Goal: Task Accomplishment & Management: Use online tool/utility

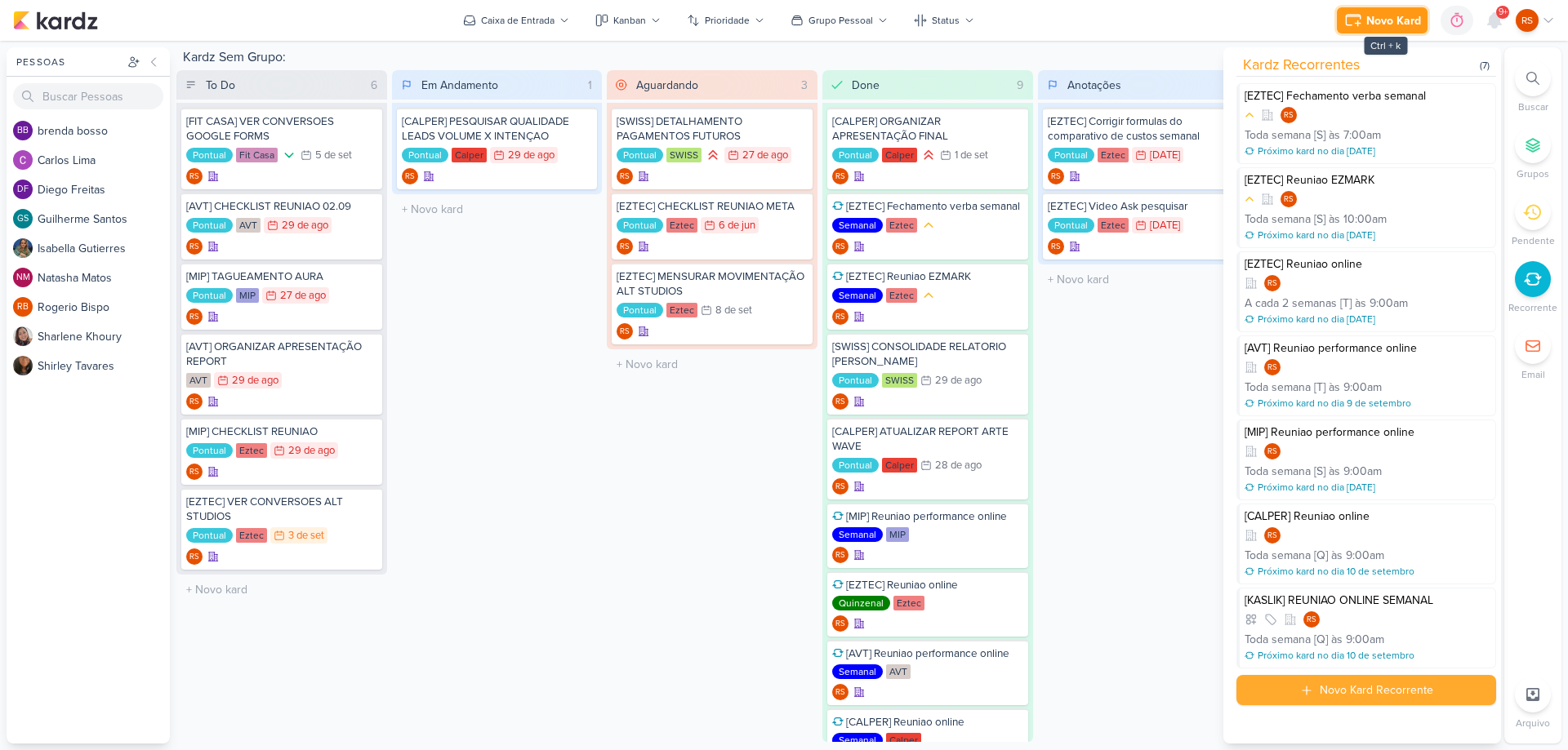
click at [1406, 24] on div "Novo Kard" at bounding box center [1393, 20] width 55 height 17
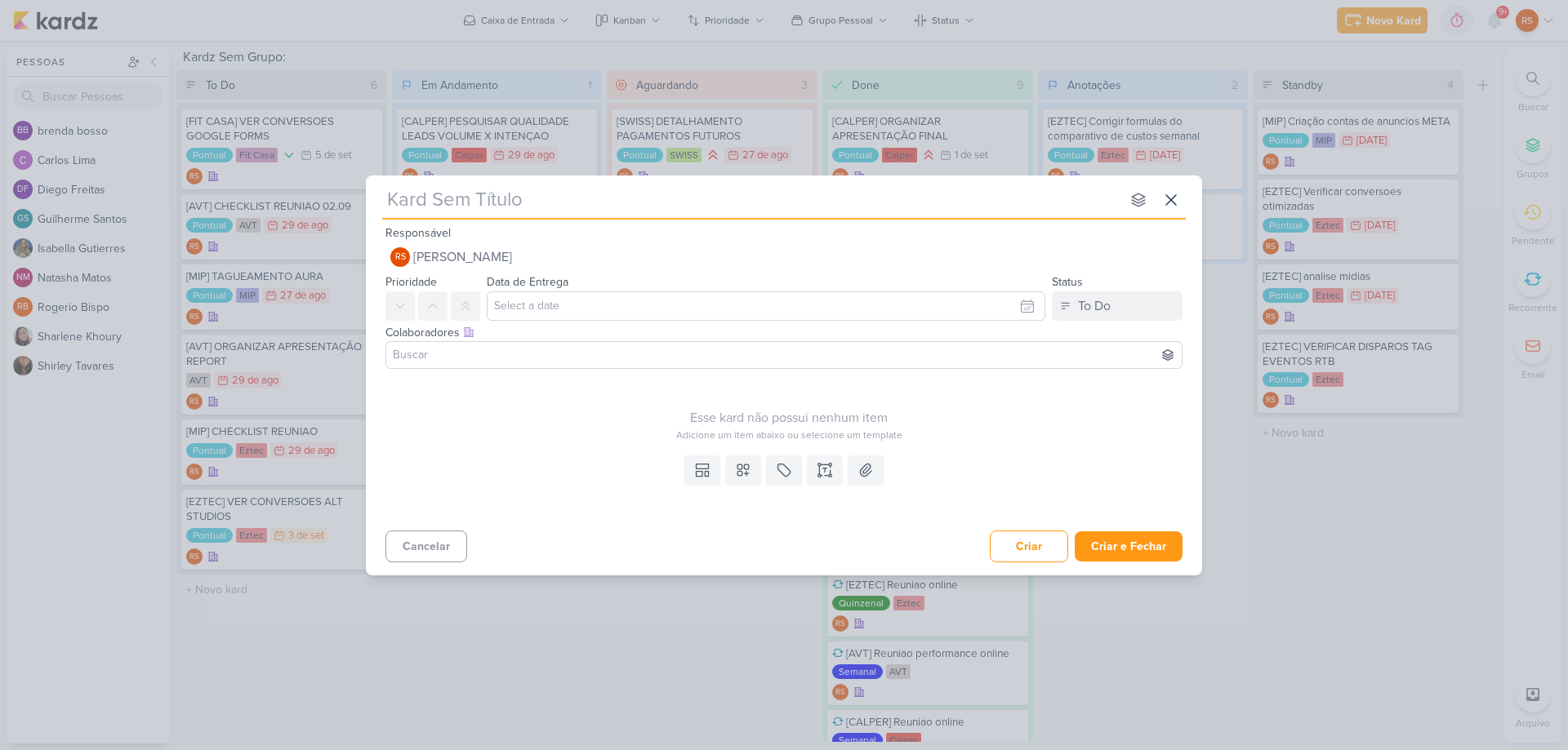
type input "["
type input "[[GEOGRAPHIC_DATA]"
type input "[SWISS] CAMPANHA"
type input "[SWISS] CAMPANHA BLUMENAU"
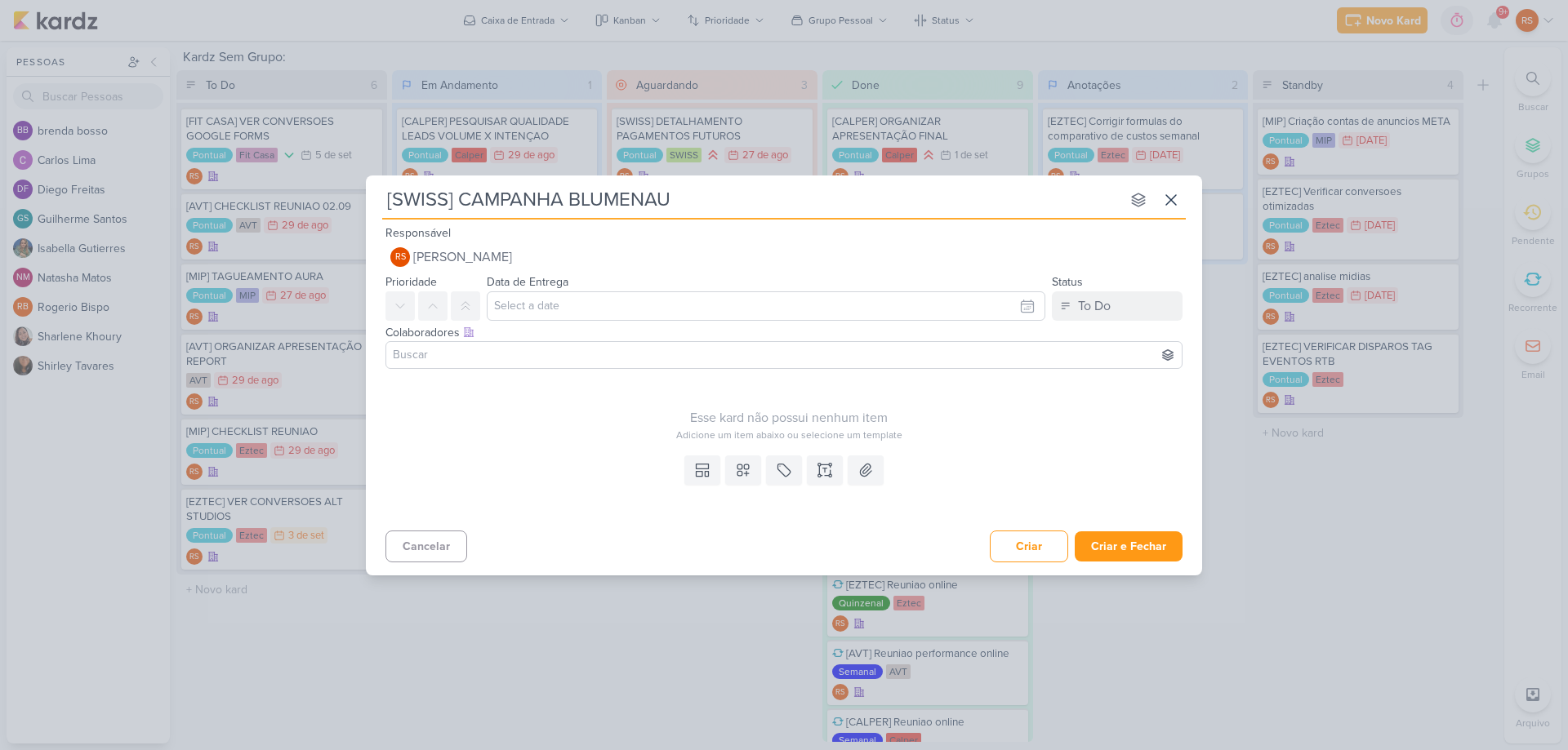
click at [1006, 392] on div "Esse kard não possui nenhum item Adicione um item abaixo ou selecione um templa…" at bounding box center [789, 409] width 807 height 67
click at [812, 466] on button at bounding box center [825, 470] width 36 height 30
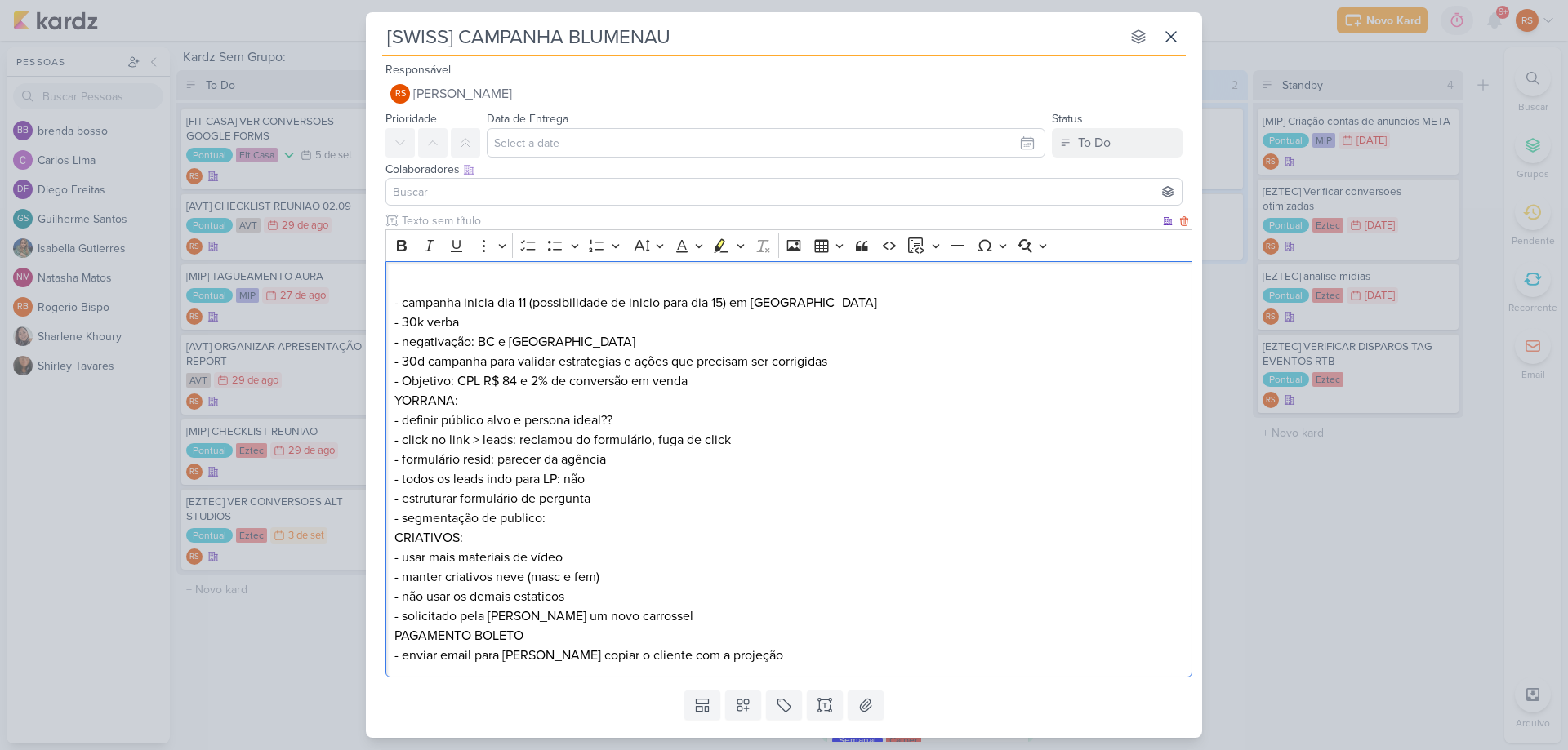
click at [469, 286] on p "- campanha inicia dia 11 (possibilidade de inicio para dia 15) em blumenau - 30…" at bounding box center [789, 332] width 789 height 117
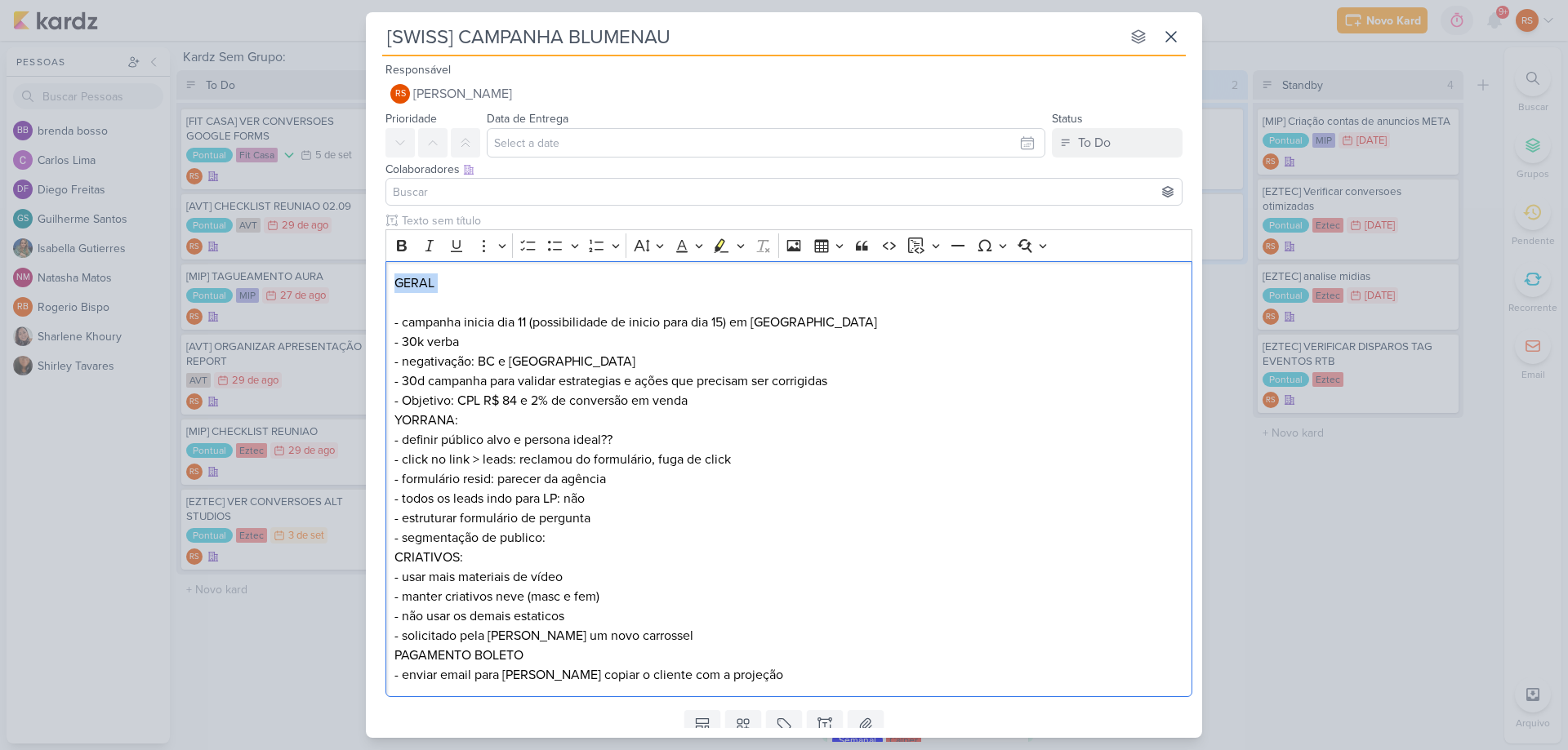
drag, startPoint x: 423, startPoint y: 295, endPoint x: 372, endPoint y: 290, distance: 51.2
click at [372, 290] on div "Clique para deixar o item visível somente à membros da sua organização Rich Tex…" at bounding box center [784, 458] width 836 height 492
click at [749, 407] on p "- campanha inicia dia 11 (possibilidade de inicio para dia 15) em blumenau - 30…" at bounding box center [789, 352] width 789 height 117
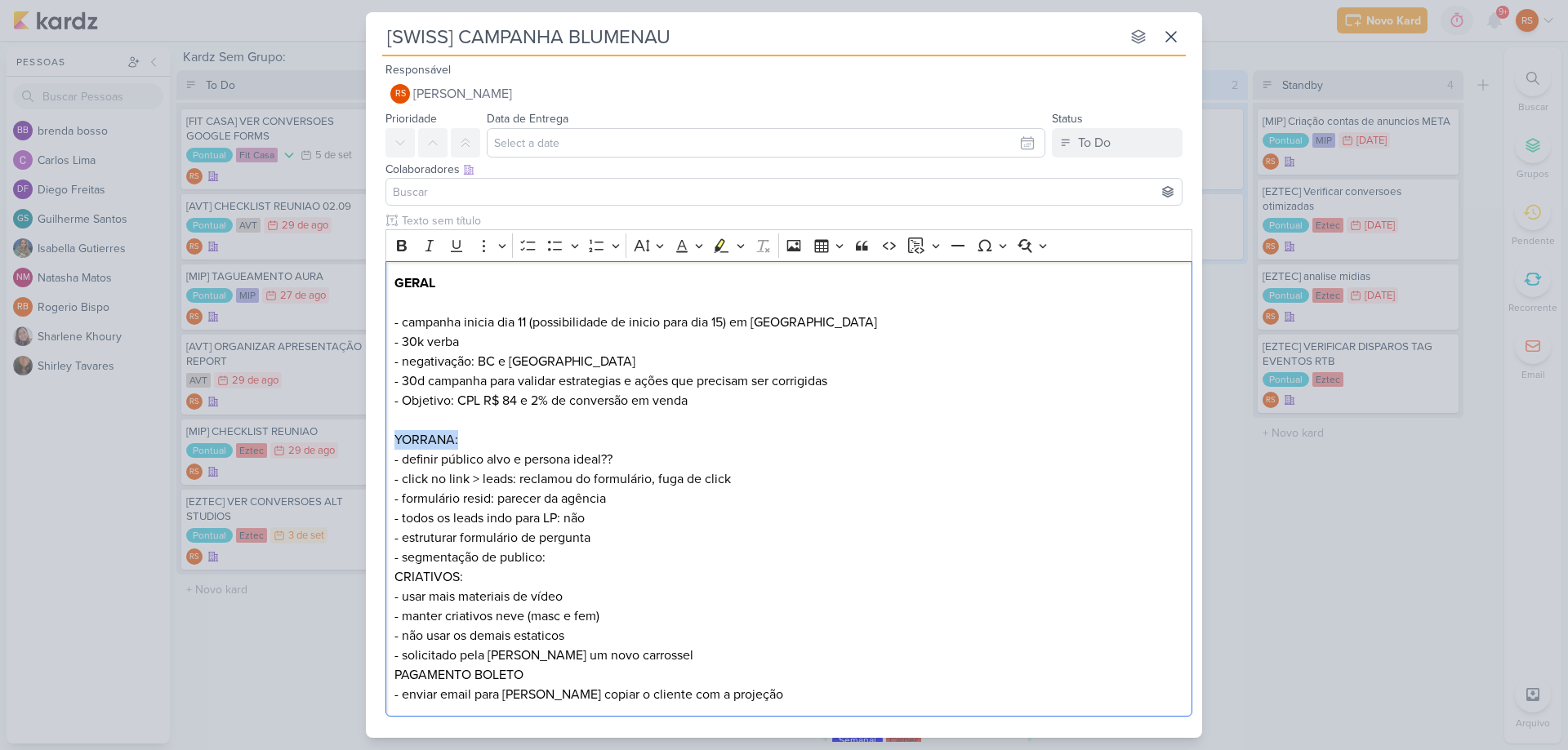
drag, startPoint x: 416, startPoint y: 441, endPoint x: 357, endPoint y: 448, distance: 59.4
click at [357, 448] on div "[SWISS] CAMPANHA BLUMENAU nenhum grupo disponível esc Responsável RS Renan Sena…" at bounding box center [784, 375] width 1568 height 750
click at [501, 298] on p "- campanha inicia dia 11 (possibilidade de inicio para dia 15) em blumenau - 30…" at bounding box center [789, 352] width 789 height 117
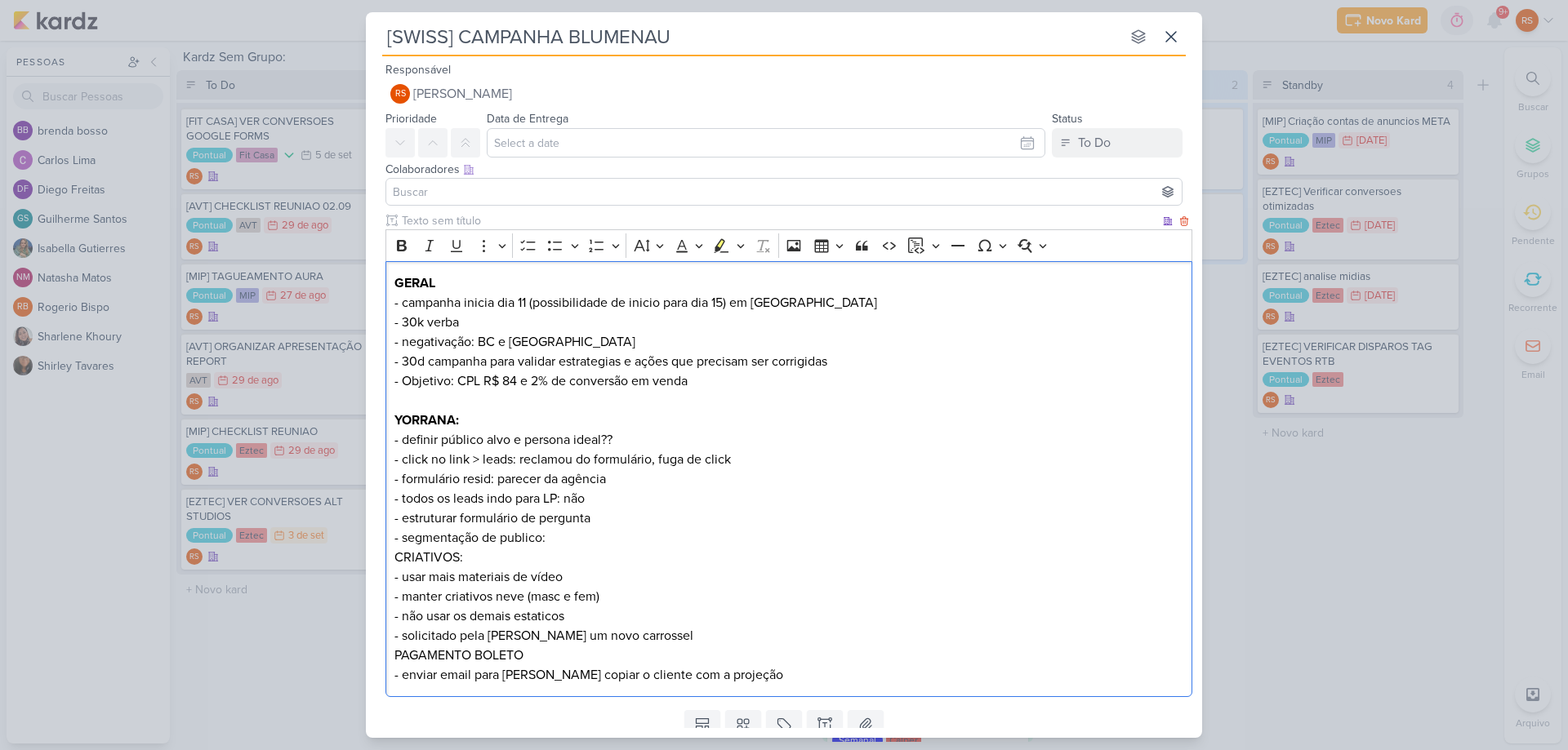
click at [604, 536] on p "- definir público alvo e persona ideal?? - click no link > leads: reclamou do f…" at bounding box center [789, 489] width 789 height 117
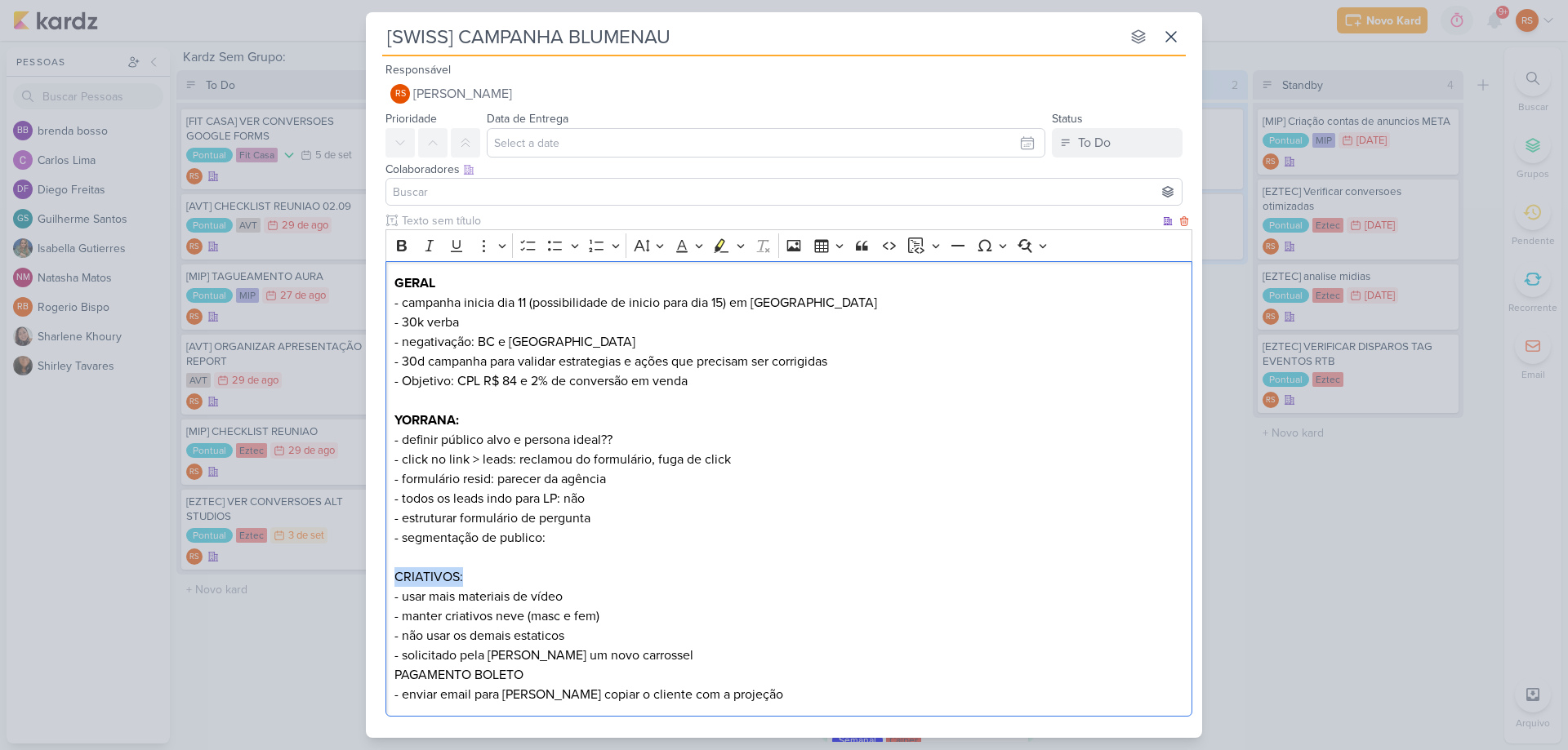
drag, startPoint x: 399, startPoint y: 582, endPoint x: 391, endPoint y: 583, distance: 8.1
click at [391, 583] on div "GERAL - campanha inicia dia 11 (possibilidade de inicio para dia 15) em blumena…" at bounding box center [789, 489] width 807 height 457
drag, startPoint x: 672, startPoint y: 645, endPoint x: 680, endPoint y: 648, distance: 8.5
click at [673, 645] on p "- usar mais materiais de vídeo - manter criativos neve (masc e fem) - não usar …" at bounding box center [789, 626] width 789 height 79
click at [682, 649] on p "- usar mais materiais de vídeo - manter criativos neve (masc e fem) - não usar …" at bounding box center [789, 626] width 789 height 79
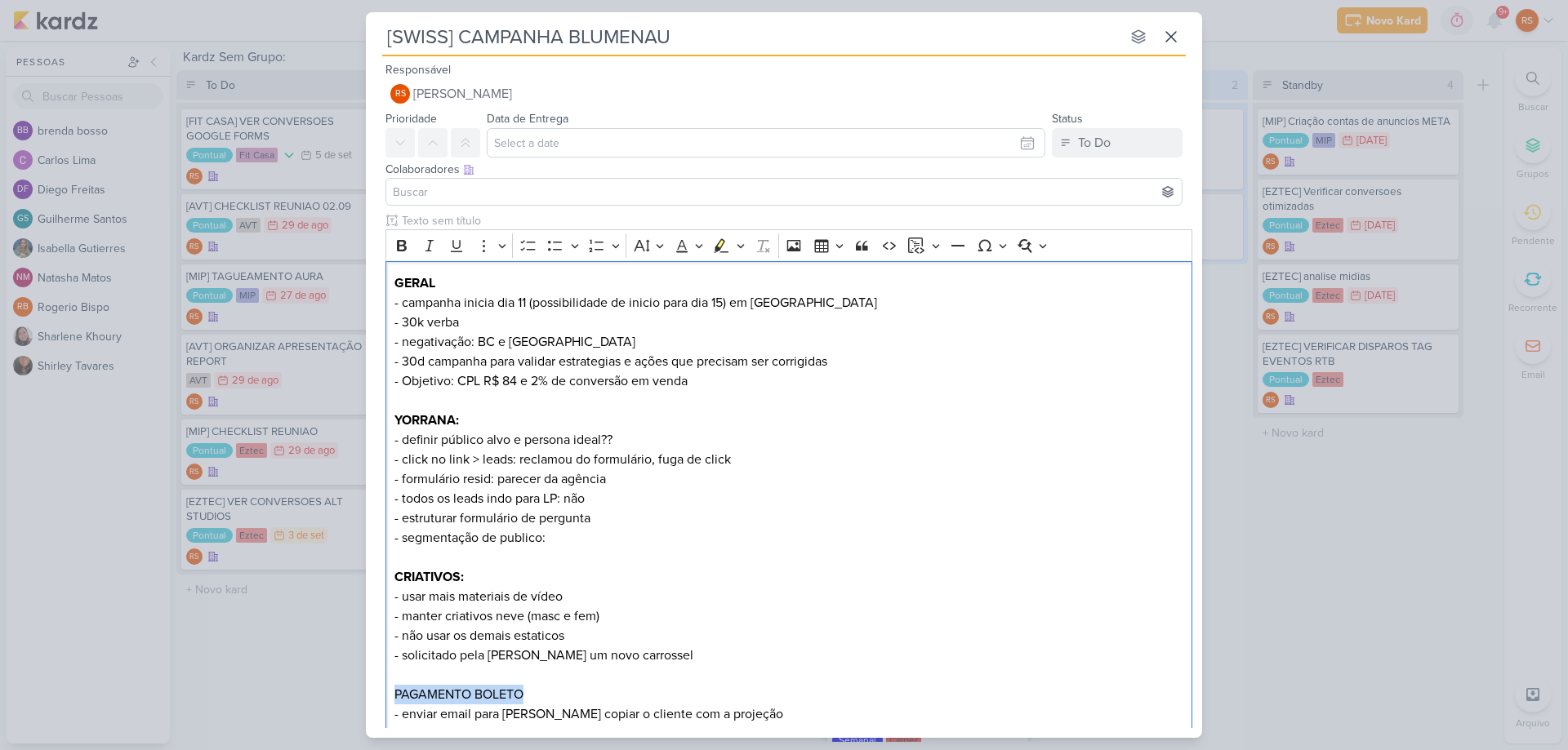
drag, startPoint x: 523, startPoint y: 690, endPoint x: 369, endPoint y: 701, distance: 154.4
click at [366, 700] on div "Clique para deixar o item visível somente à membros da sua organização Rich Tex…" at bounding box center [784, 477] width 836 height 530
drag, startPoint x: 566, startPoint y: 136, endPoint x: 584, endPoint y: 145, distance: 20.1
click at [567, 138] on input "text" at bounding box center [766, 143] width 558 height 30
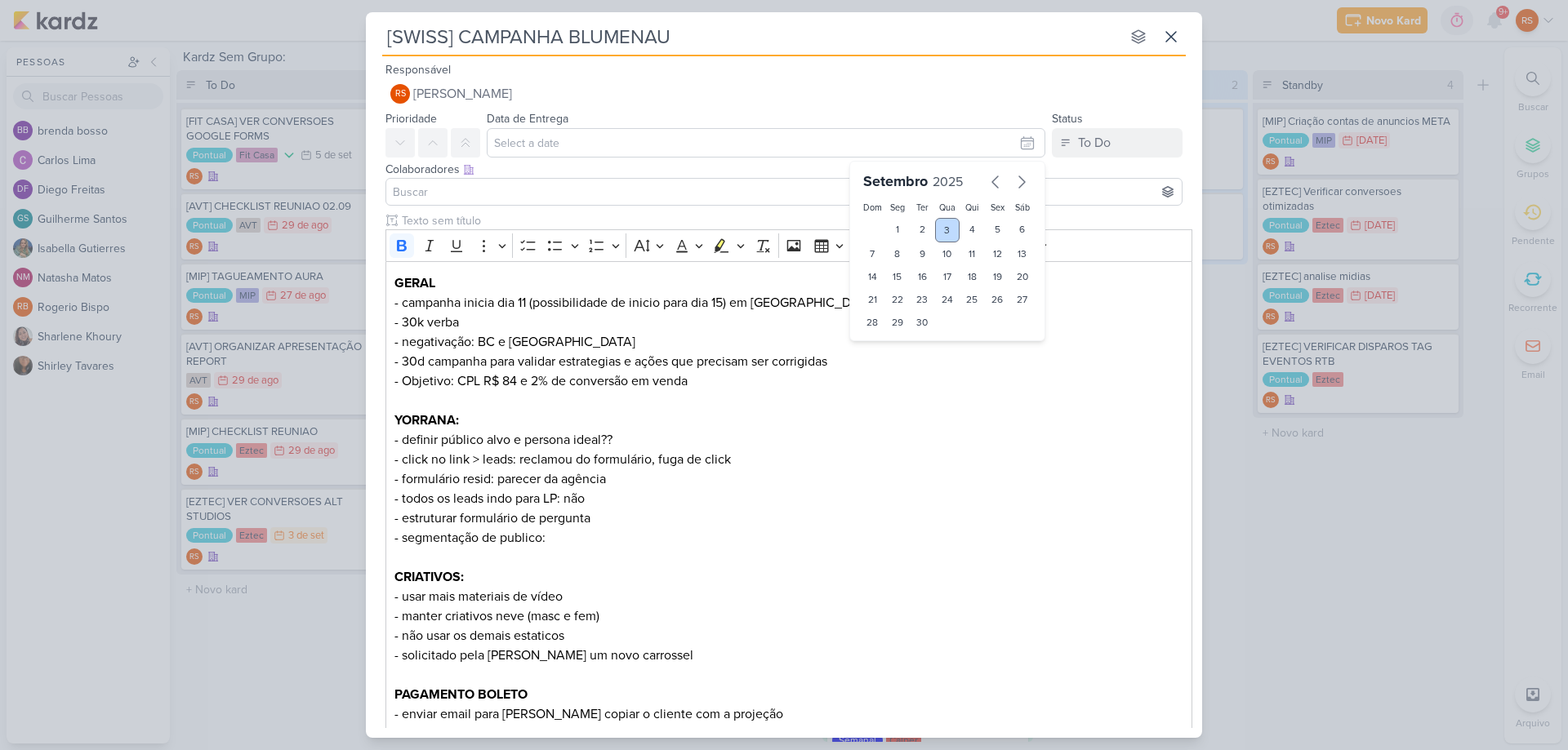
click at [948, 230] on div "3" at bounding box center [948, 230] width 25 height 25
type input "3 de setembro de 2025 às 23:59"
click at [1019, 466] on p "- definir público alvo e persona ideal?? - click no link > leads: reclamou do f…" at bounding box center [789, 489] width 789 height 117
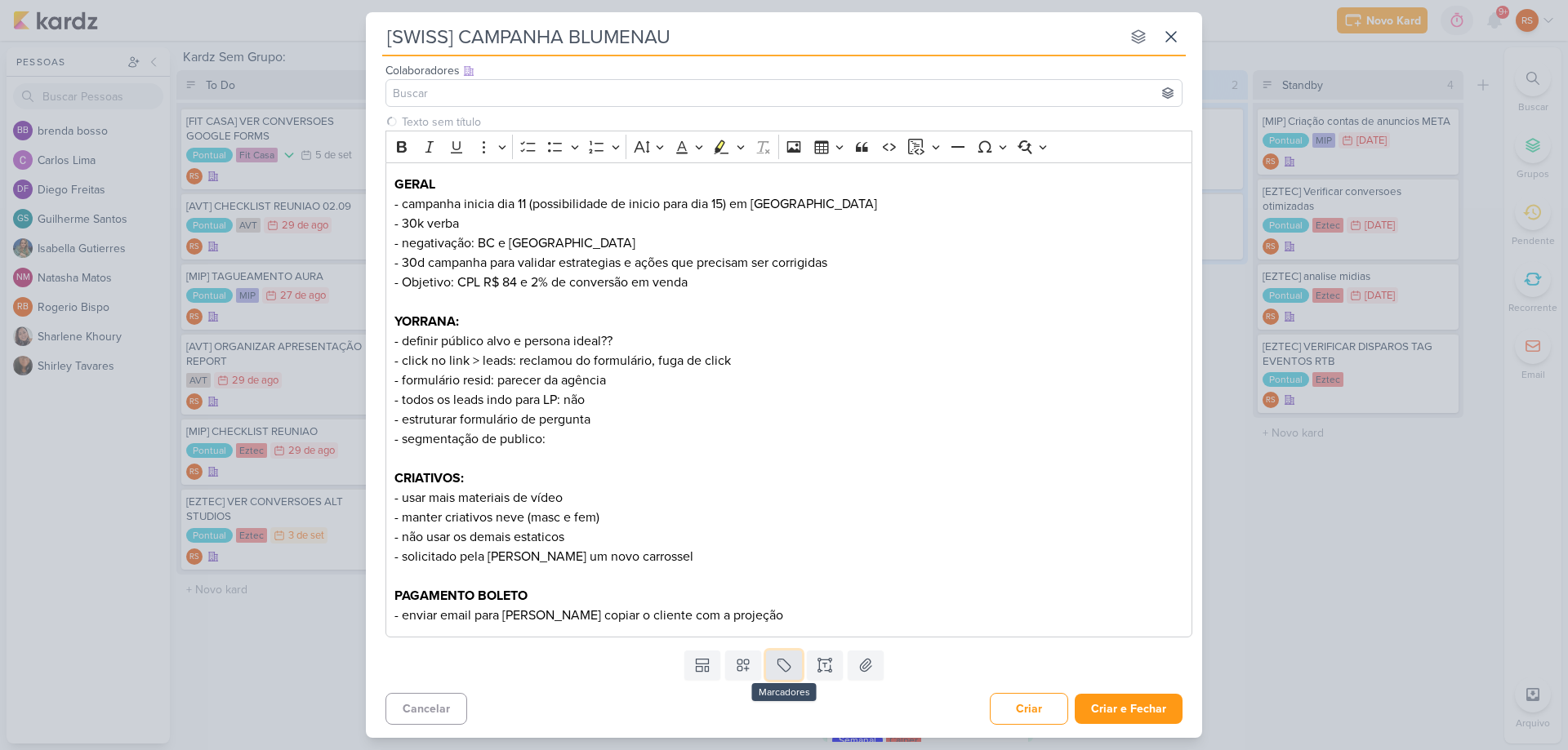
click at [775, 673] on icon at bounding box center [784, 666] width 16 height 16
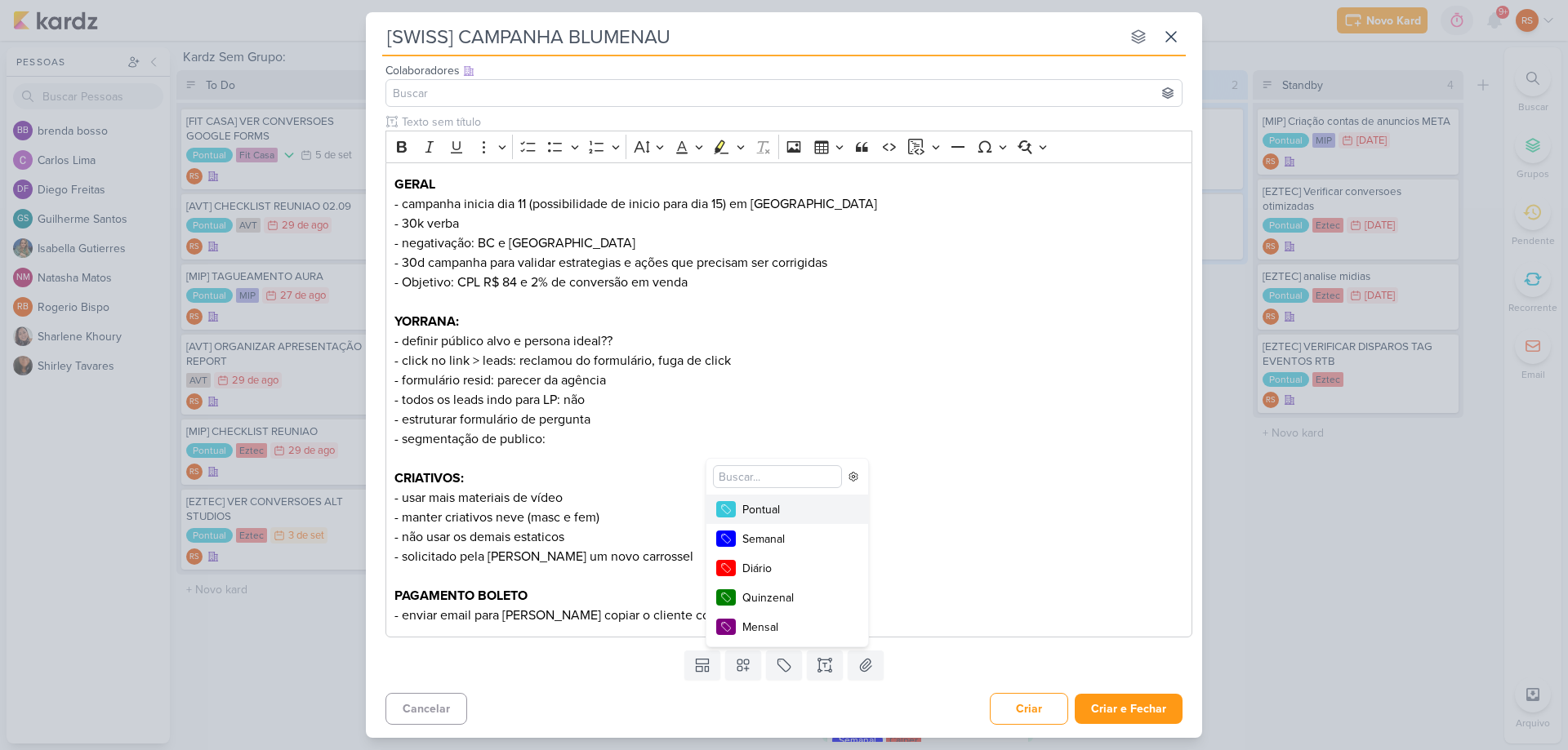
click at [784, 512] on div "Pontual" at bounding box center [794, 510] width 106 height 17
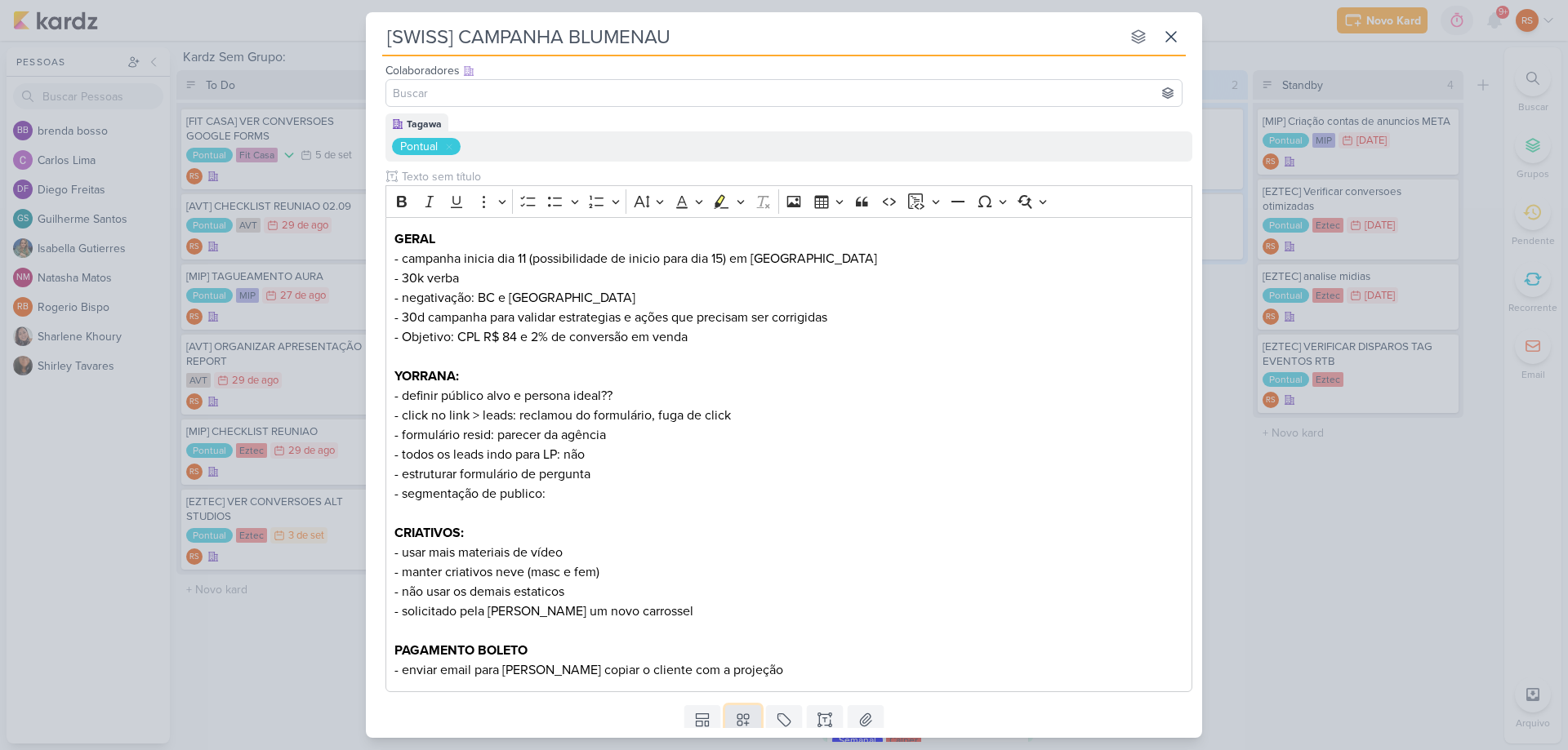
click at [744, 719] on icon at bounding box center [743, 720] width 16 height 16
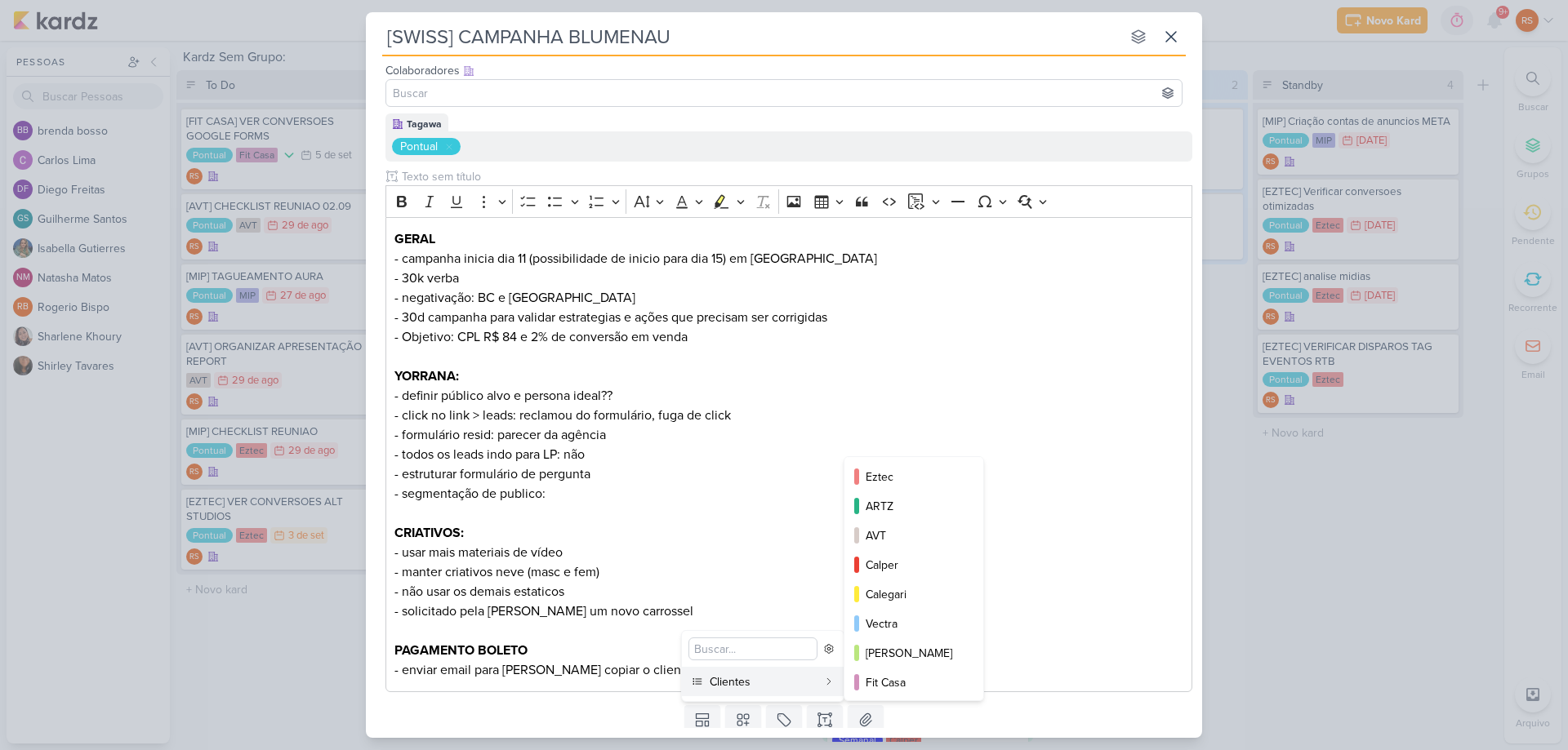
scroll to position [237, 0]
click at [924, 625] on div "SWISS" at bounding box center [915, 622] width 98 height 17
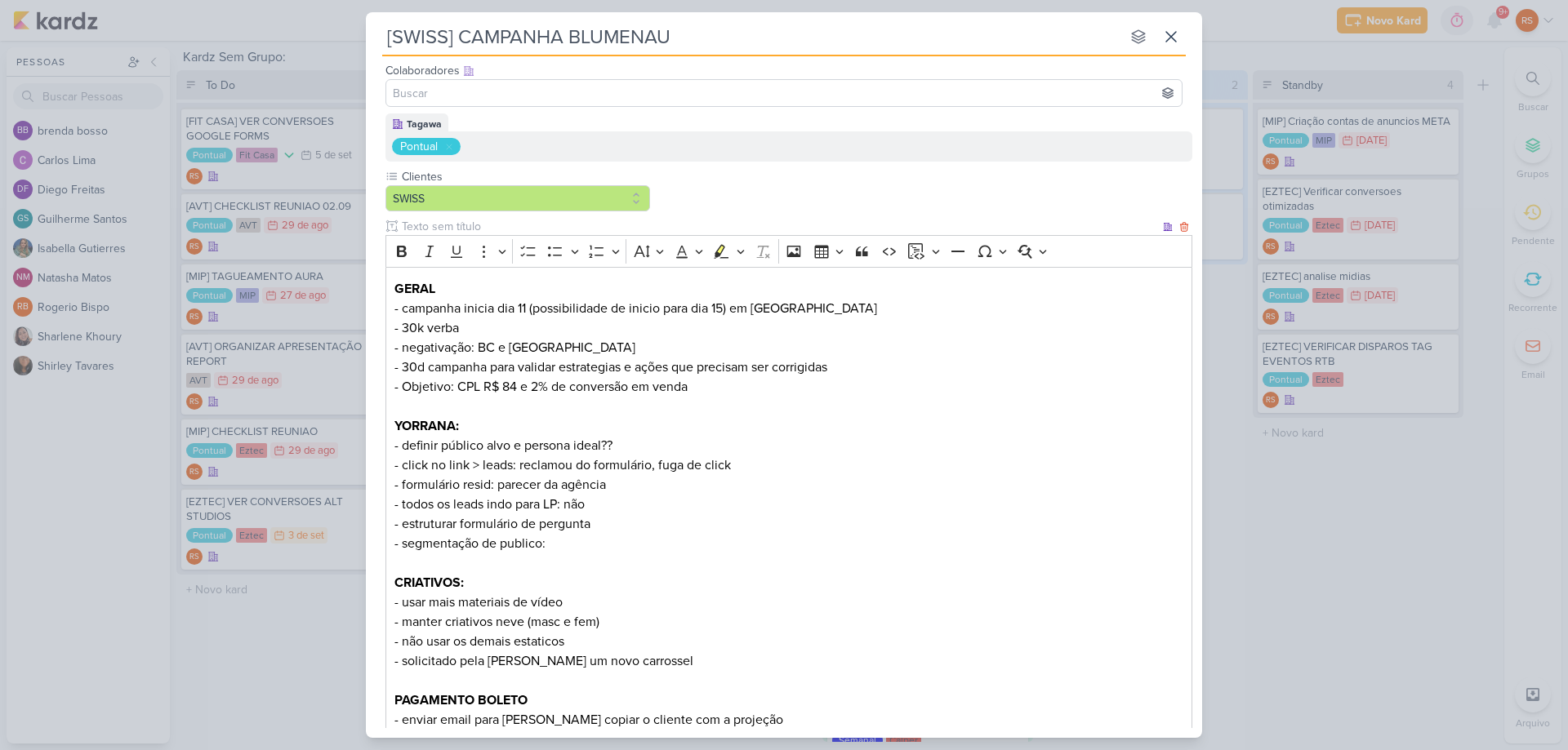
scroll to position [203, 0]
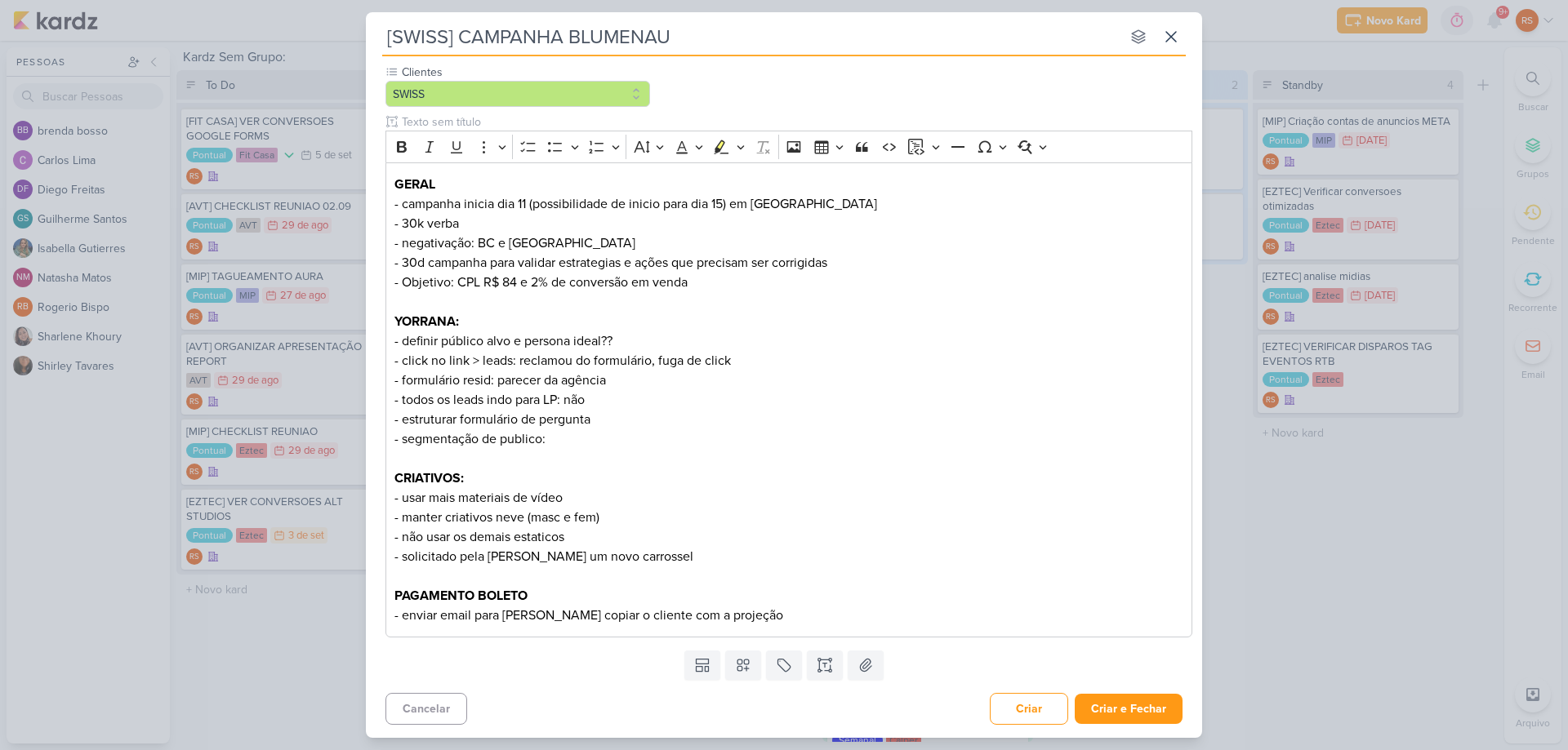
click at [1140, 727] on div "Cancelar Criar Criar e Fechar Ctrl + Enter" at bounding box center [784, 707] width 836 height 42
click at [1144, 714] on button "Criar e Fechar" at bounding box center [1128, 709] width 107 height 30
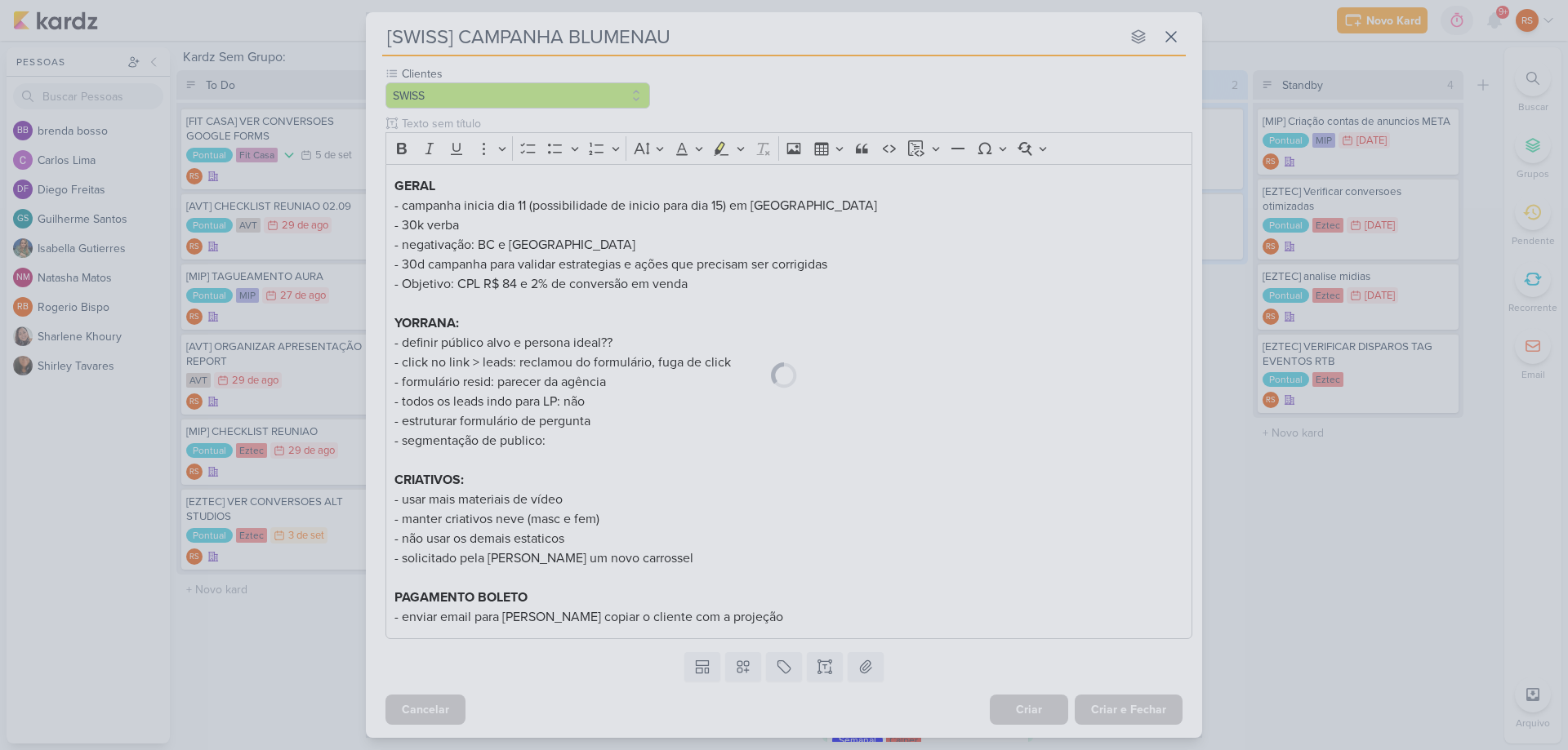
click at [1144, 714] on div "[SWISS] CAMPANHA BLUMENAU nenhum grupo disponível esc Responsável RS Renan Sena…" at bounding box center [784, 375] width 836 height 726
